Goal: Transaction & Acquisition: Book appointment/travel/reservation

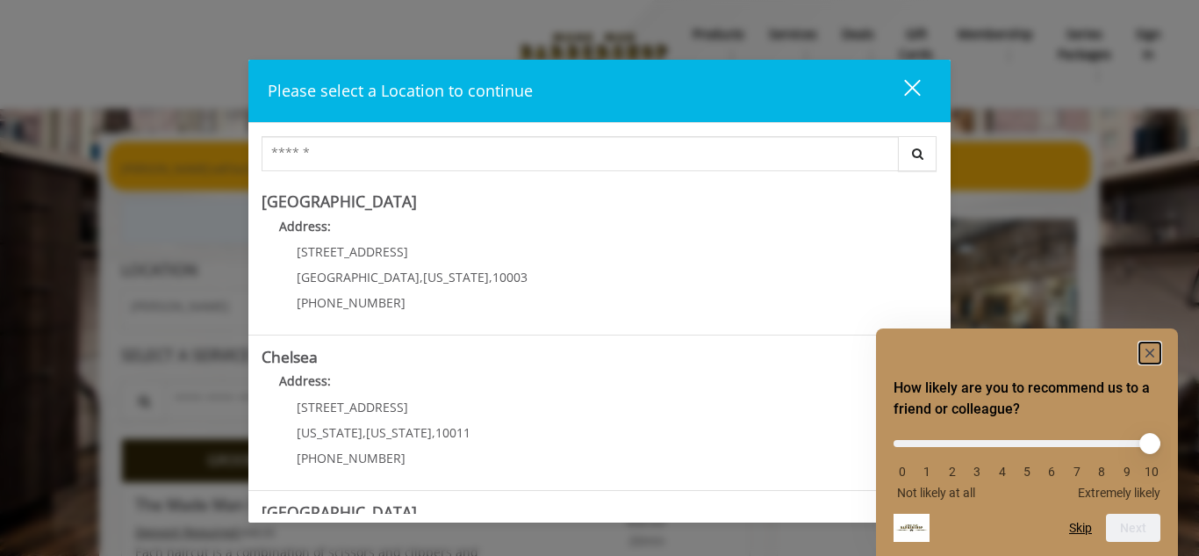
click at [1150, 357] on rect "Hide survey" at bounding box center [1149, 352] width 21 height 21
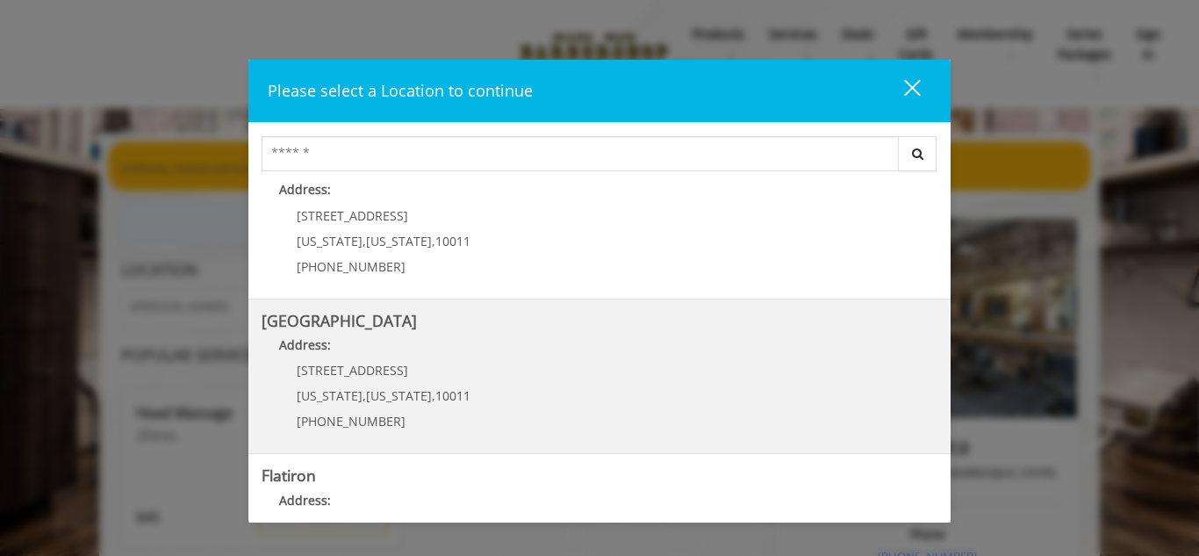
scroll to position [318, 0]
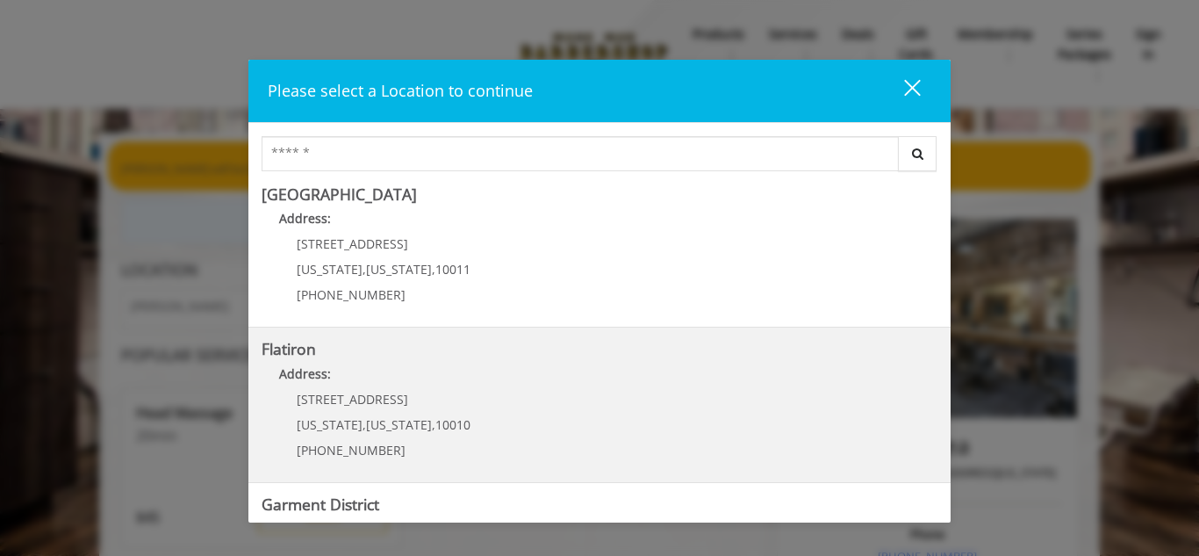
click at [299, 387] on "Address:" at bounding box center [600, 378] width 676 height 28
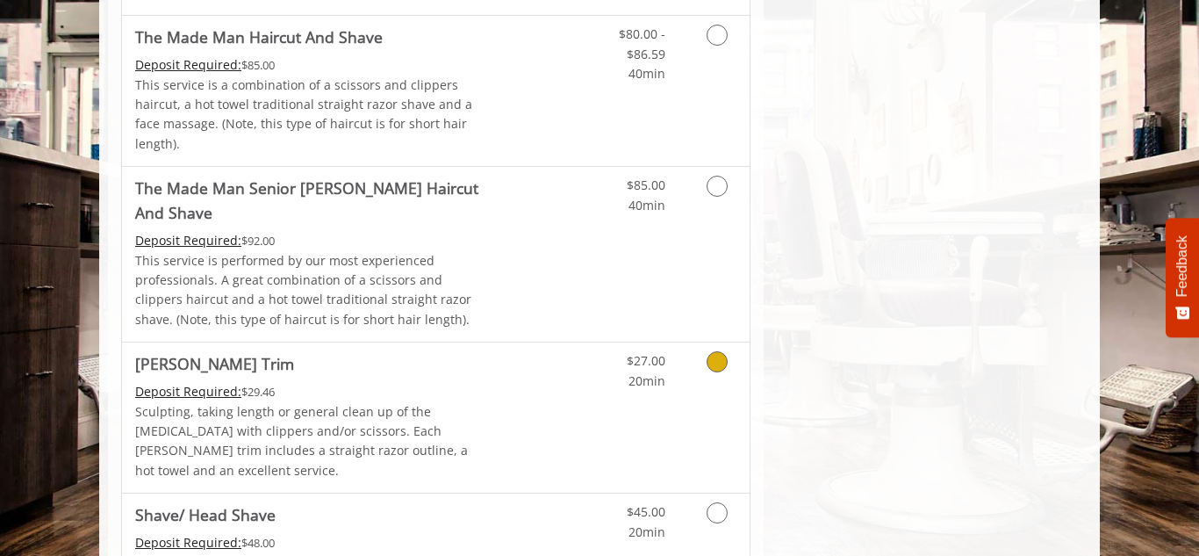
scroll to position [1959, 0]
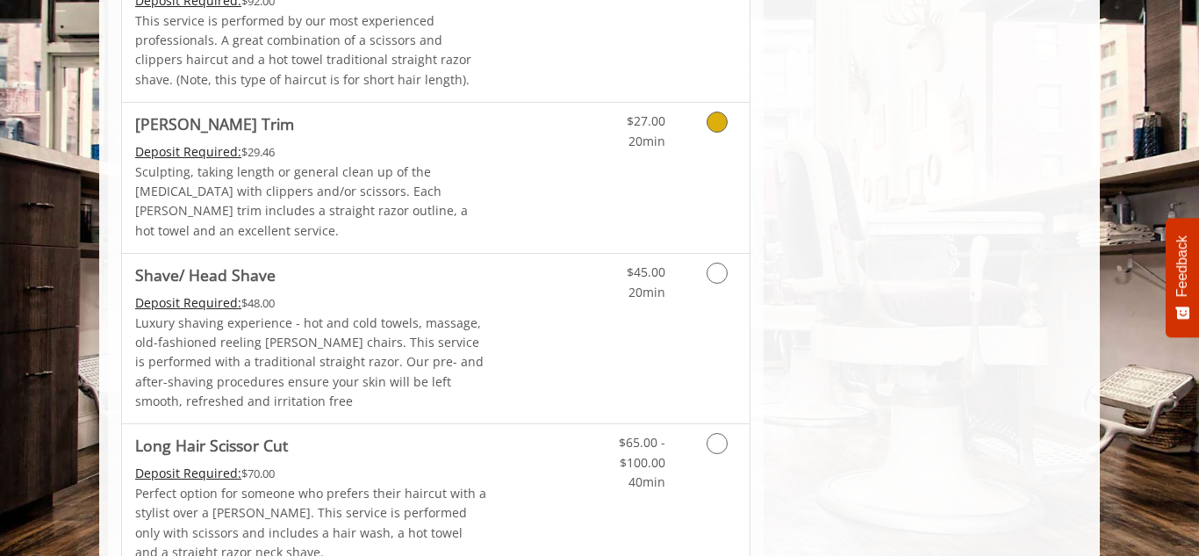
click at [710, 111] on icon "Grooming services" at bounding box center [717, 121] width 21 height 21
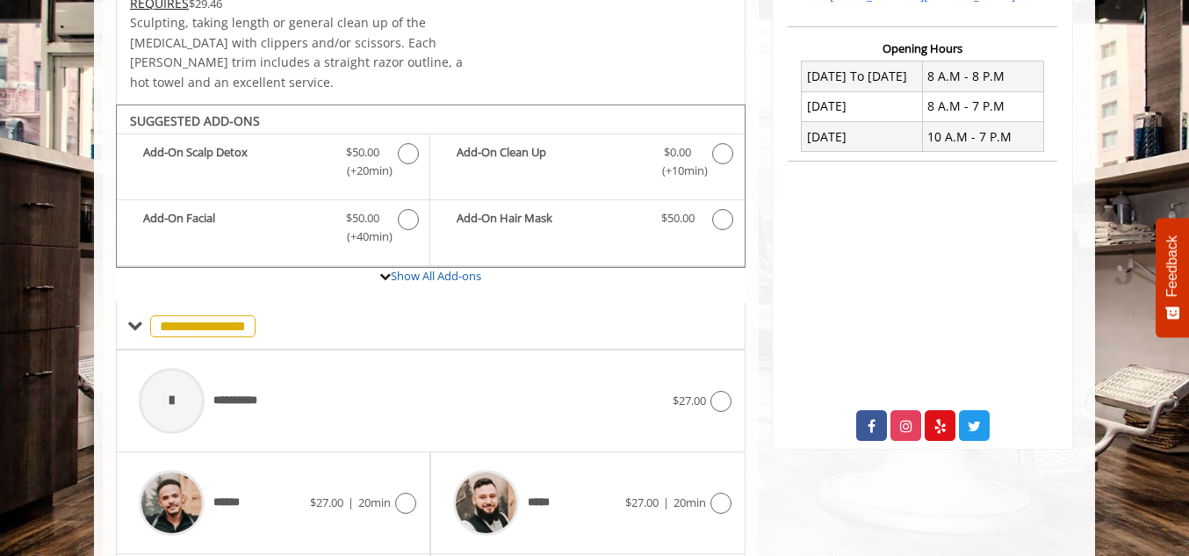
scroll to position [801, 0]
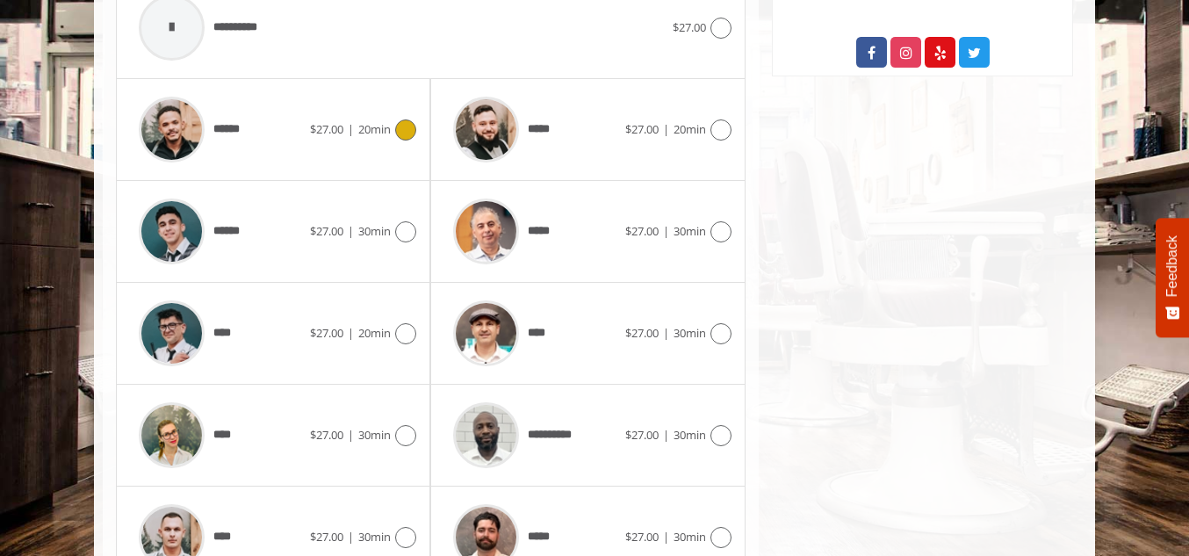
click at [402, 119] on icon at bounding box center [405, 129] width 21 height 21
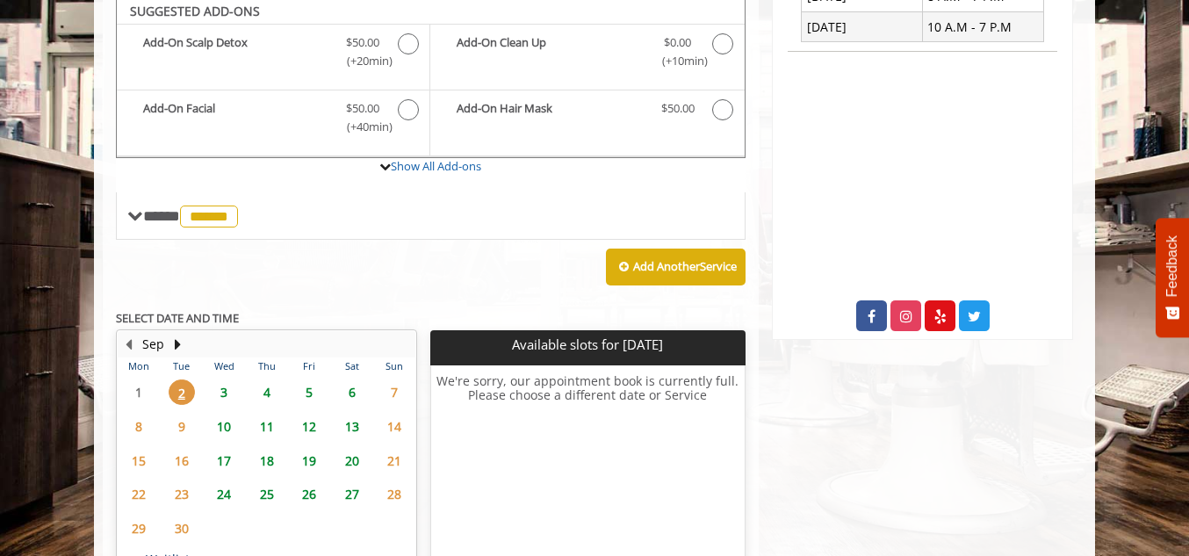
scroll to position [514, 0]
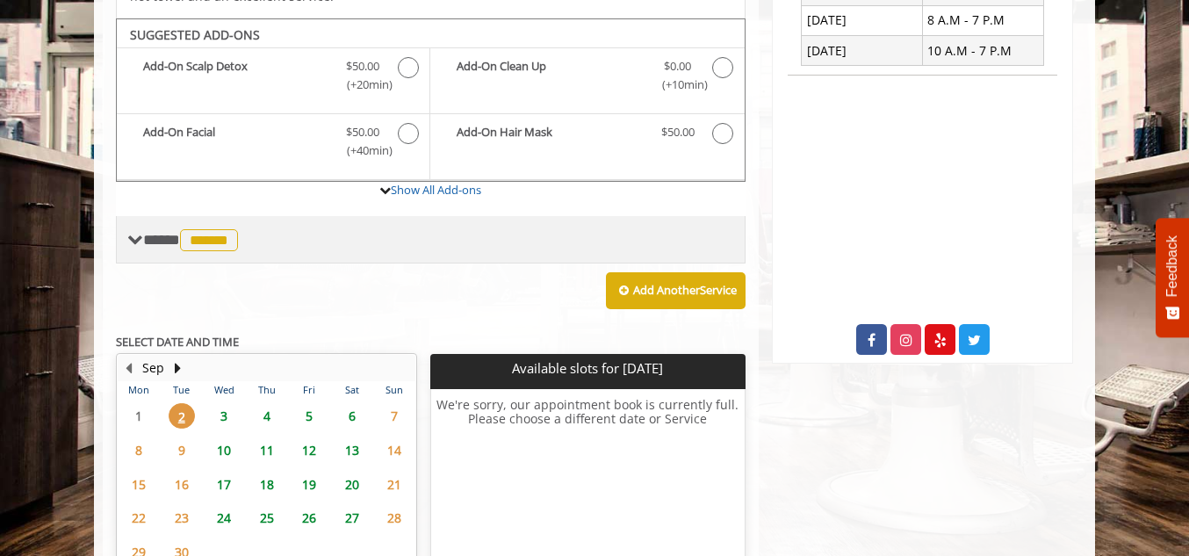
click at [138, 232] on span at bounding box center [135, 240] width 16 height 16
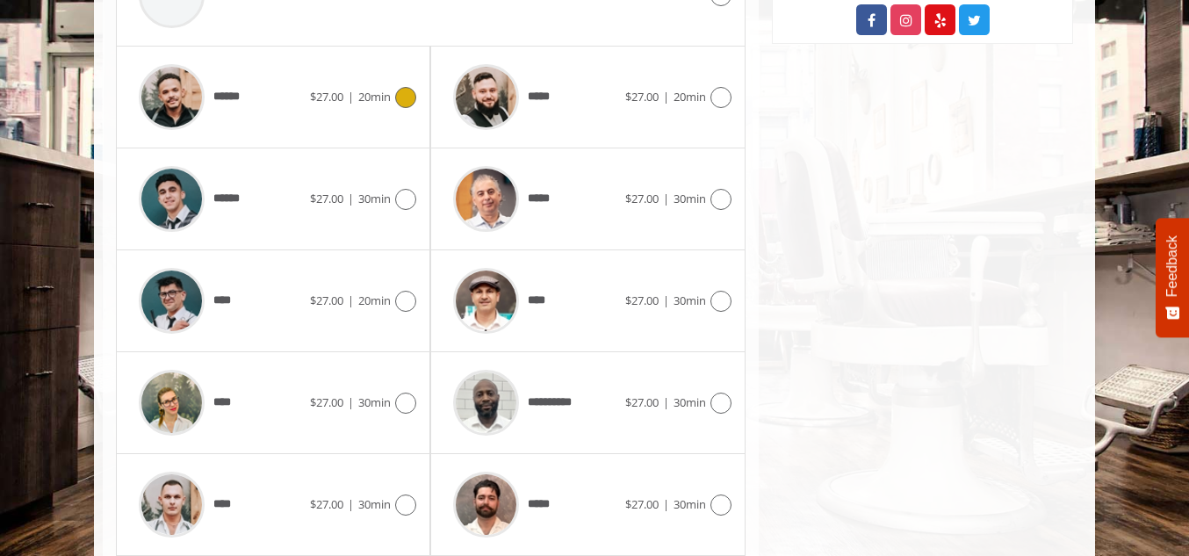
scroll to position [846, 0]
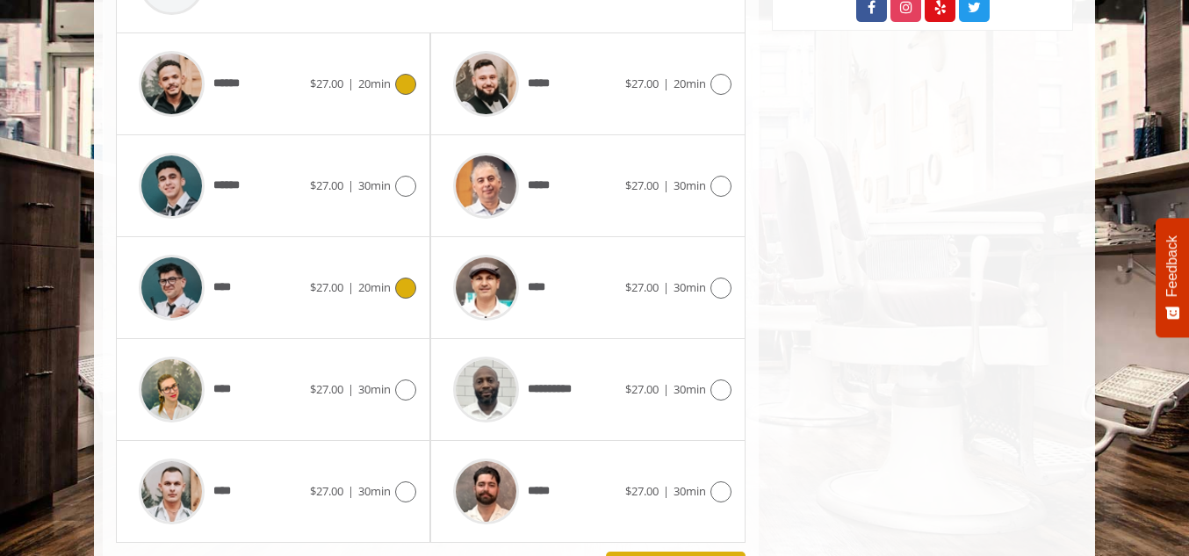
click at [402, 277] on icon at bounding box center [405, 287] width 21 height 21
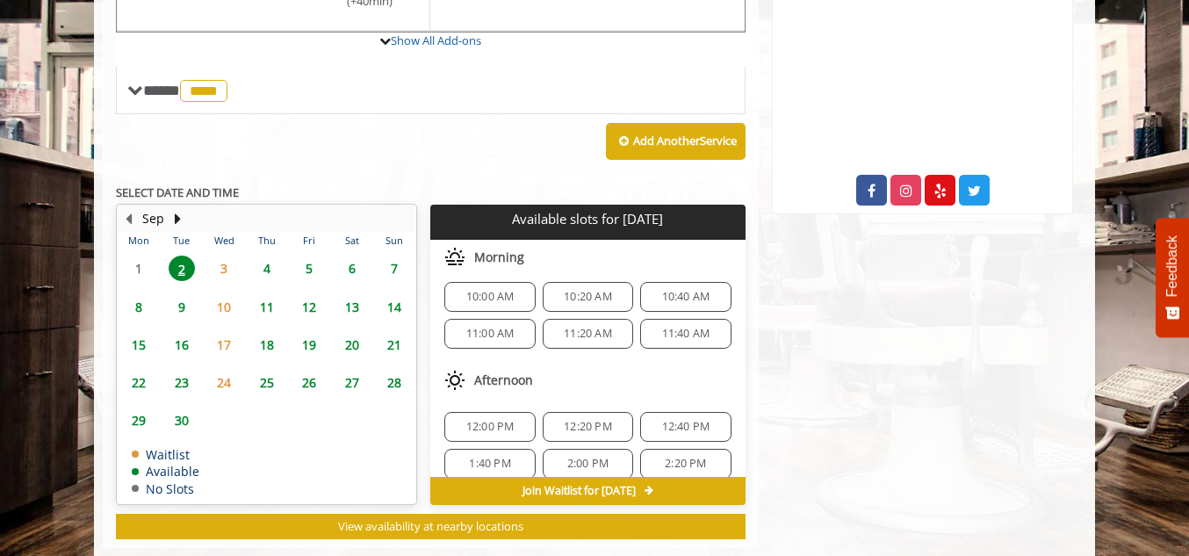
scroll to position [6, 0]
click at [689, 327] on span "11:40 AM" at bounding box center [686, 334] width 48 height 14
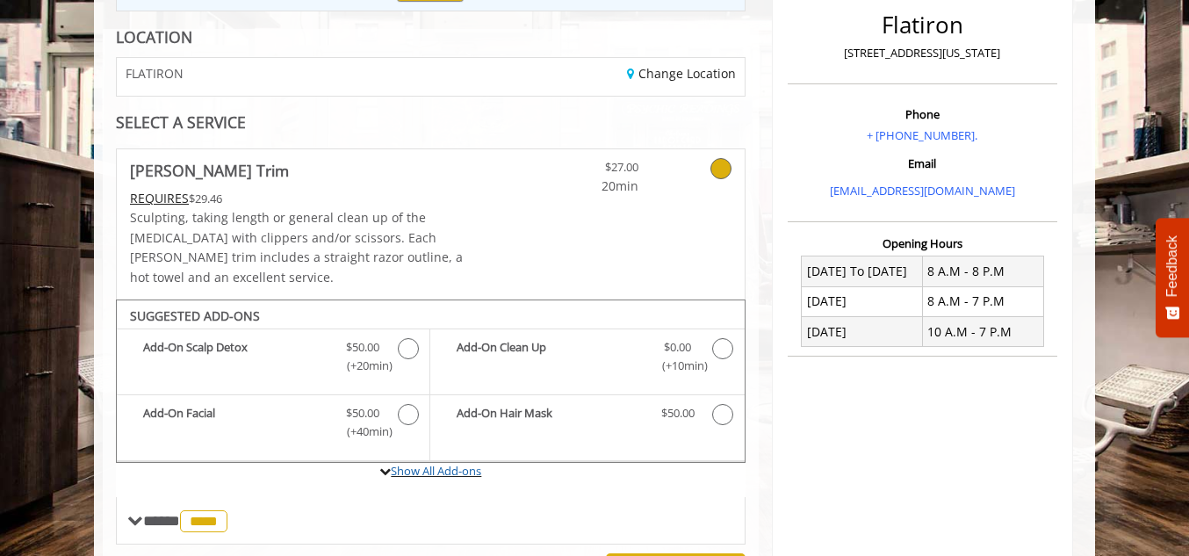
scroll to position [234, 0]
click at [391, 461] on link "Show All Add-ons" at bounding box center [436, 469] width 90 height 16
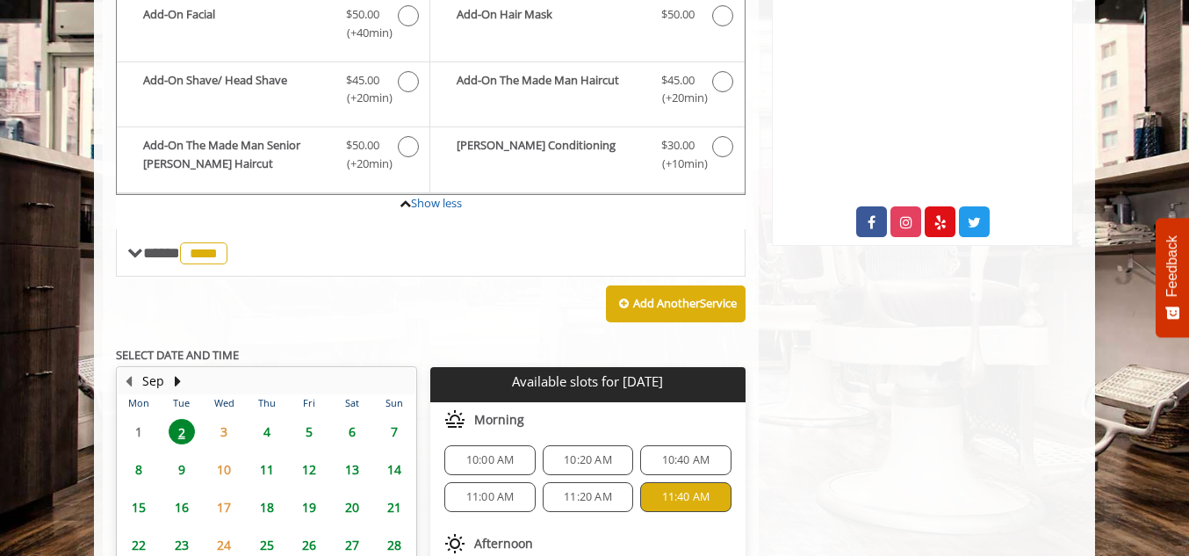
scroll to position [781, 0]
